Goal: Find specific page/section: Find specific page/section

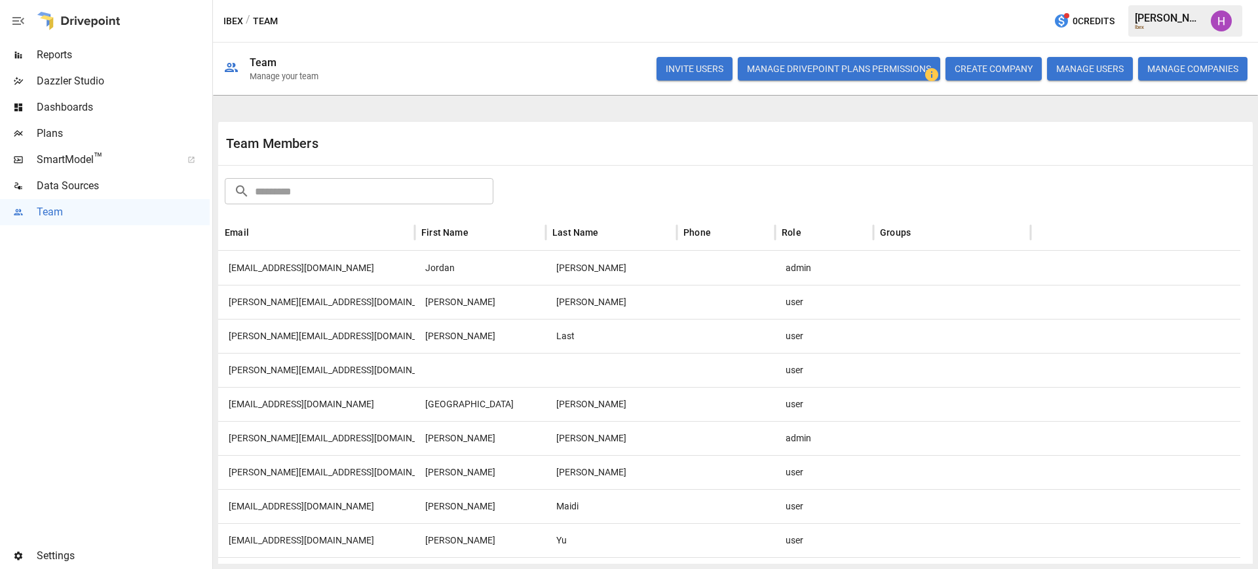
click at [47, 57] on span "Reports" at bounding box center [123, 55] width 173 height 16
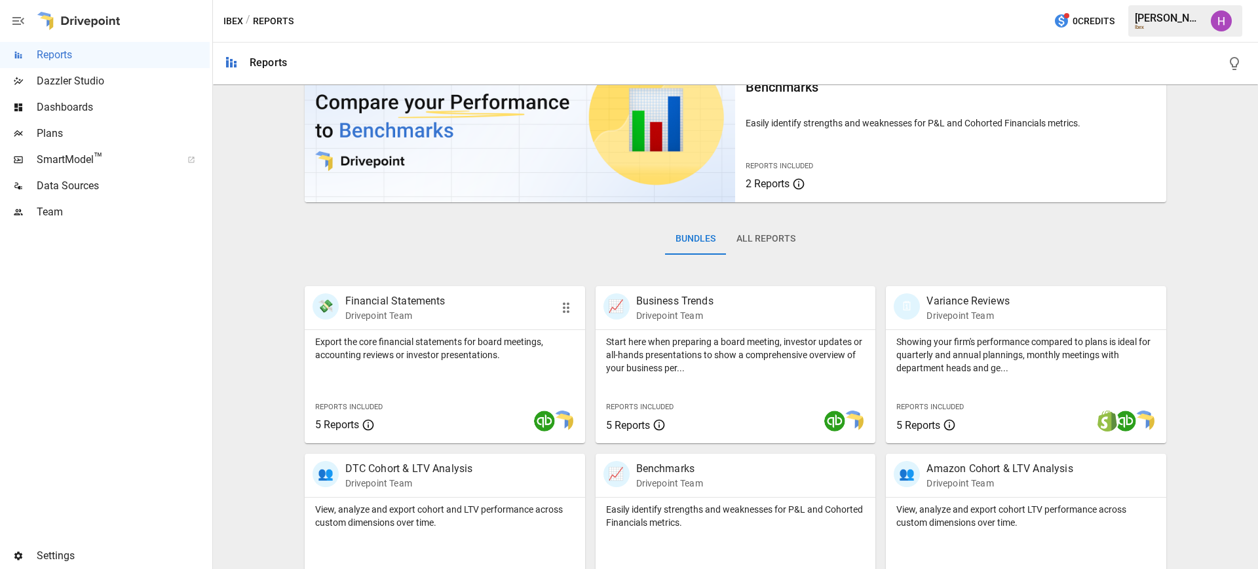
scroll to position [279, 0]
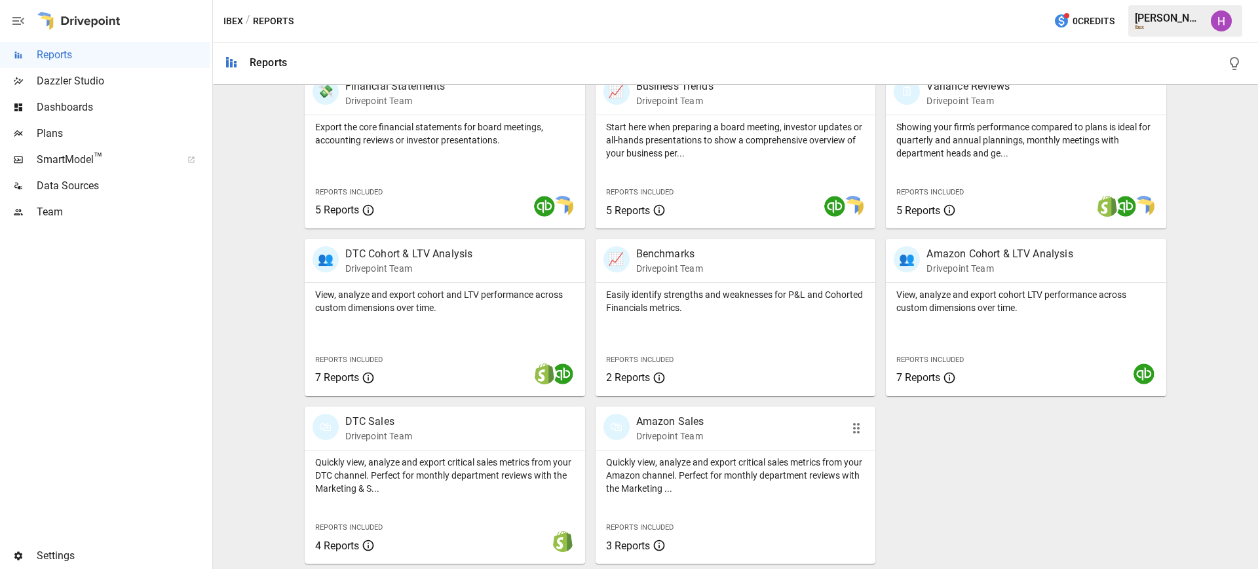
click at [701, 419] on div "🛍 Amazon Sales Drivepoint Team" at bounding box center [714, 428] width 221 height 29
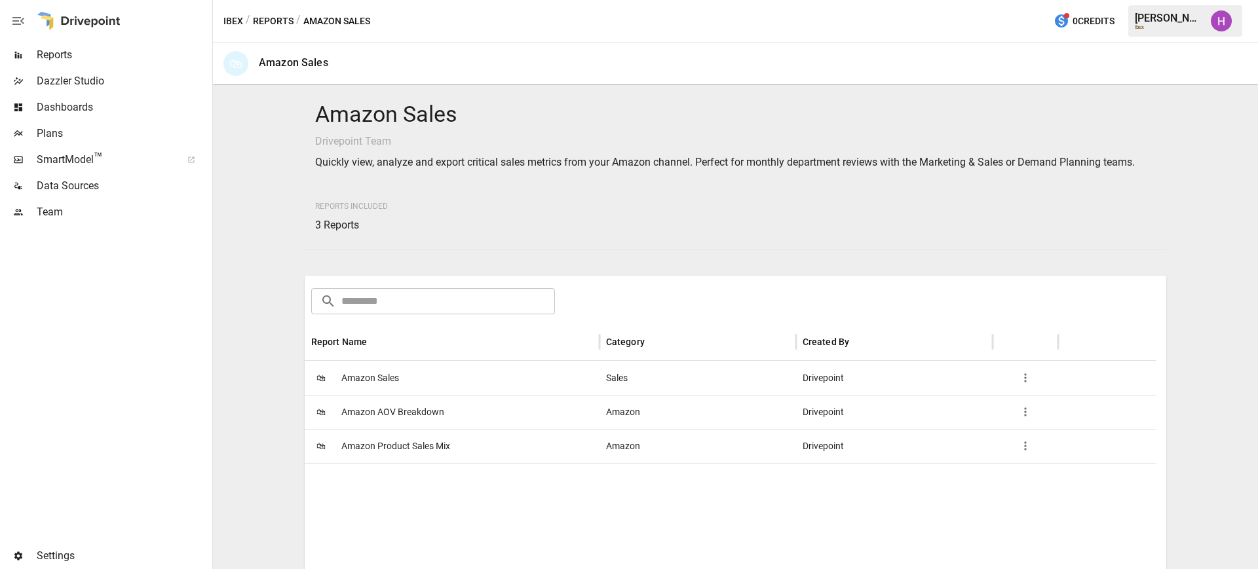
click at [375, 373] on span "Amazon Sales" at bounding box center [370, 378] width 58 height 33
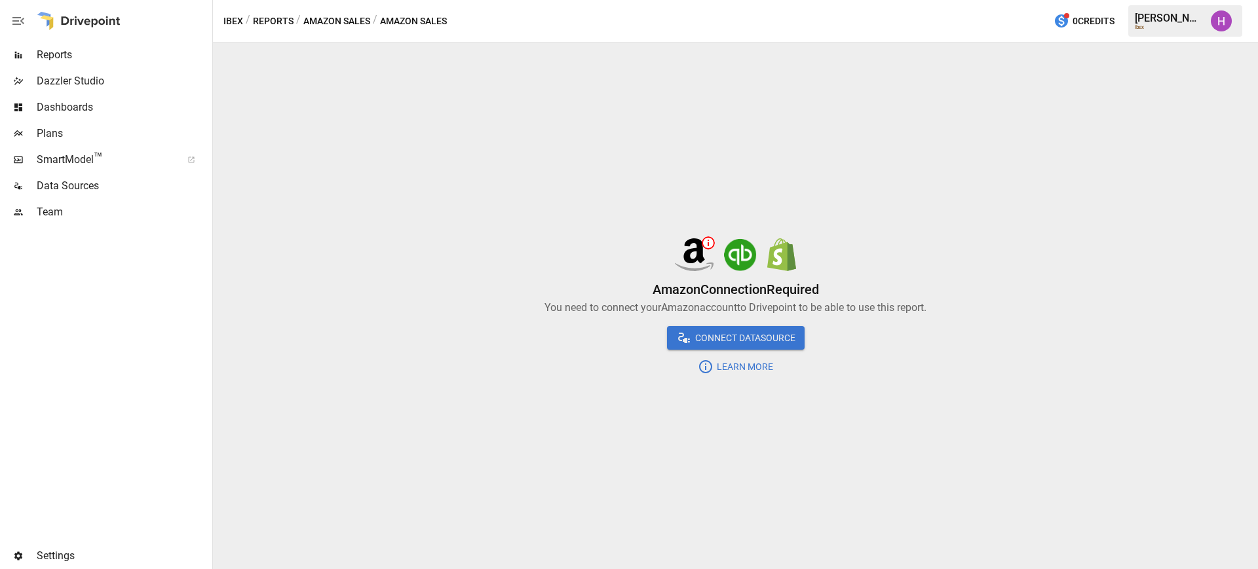
click at [78, 184] on span "Data Sources" at bounding box center [123, 186] width 173 height 16
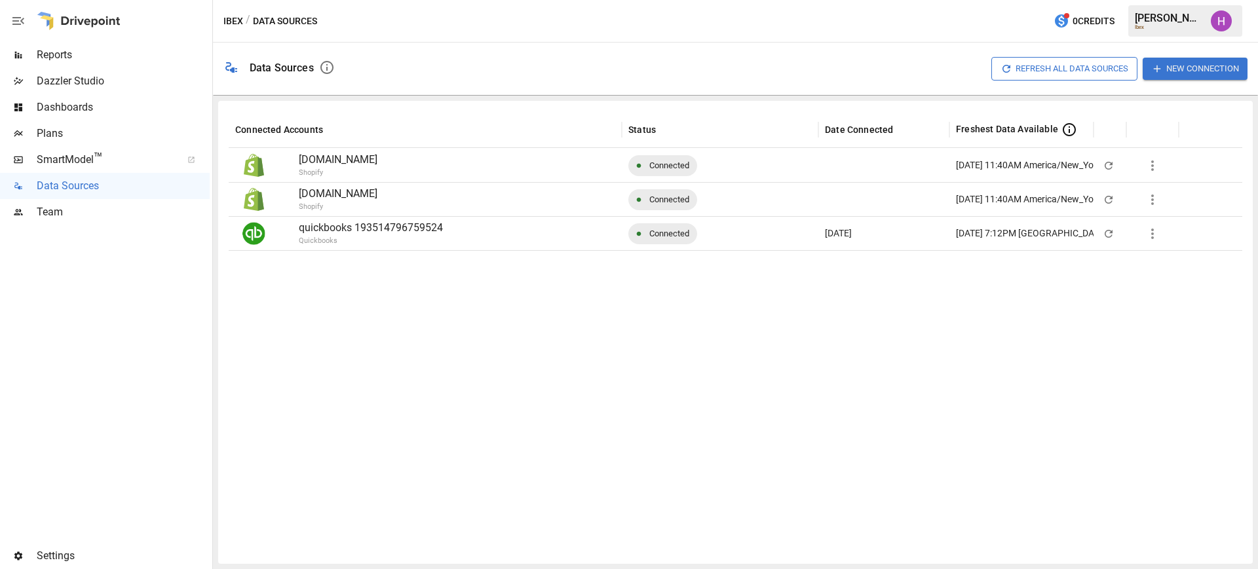
click at [64, 49] on span "Reports" at bounding box center [123, 55] width 173 height 16
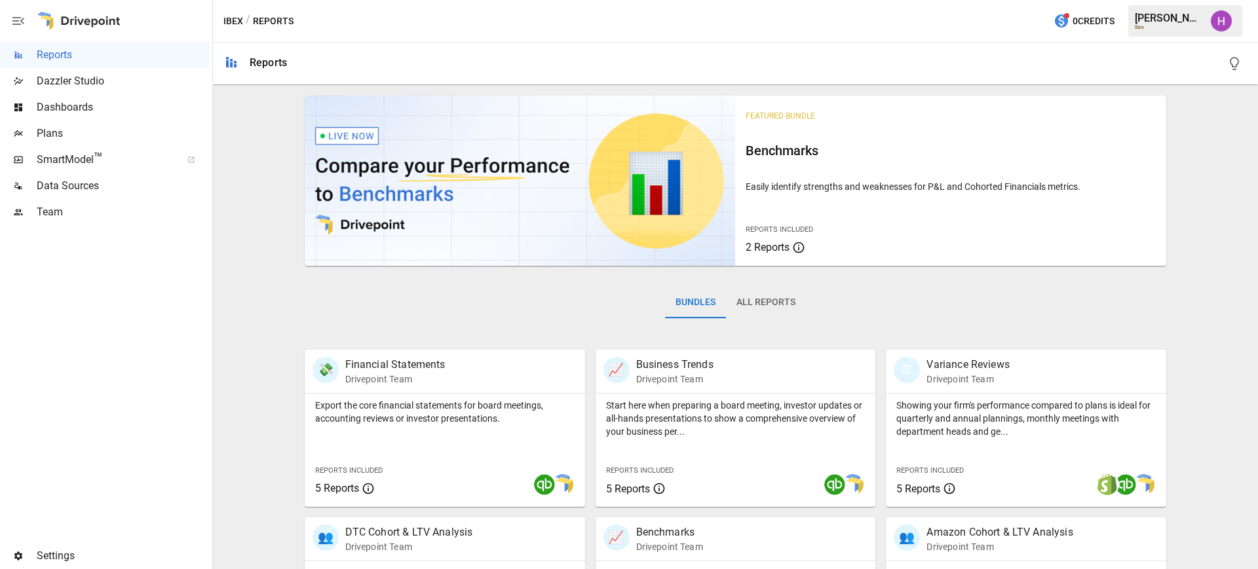
click at [59, 163] on span "SmartModel ™" at bounding box center [105, 160] width 136 height 16
